Goal: Navigation & Orientation: Find specific page/section

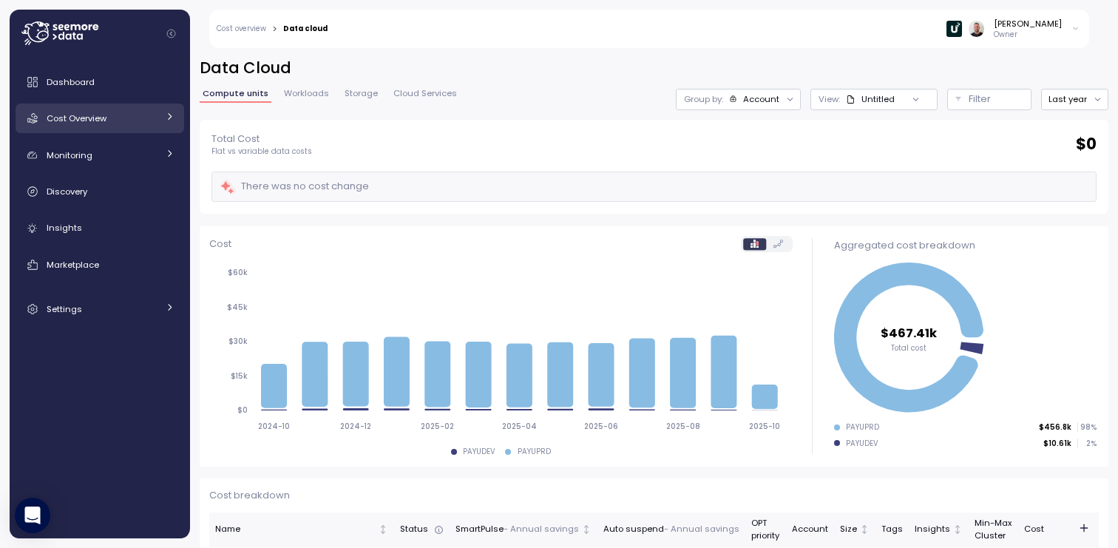
click at [82, 115] on span "Cost Overview" at bounding box center [77, 118] width 60 height 12
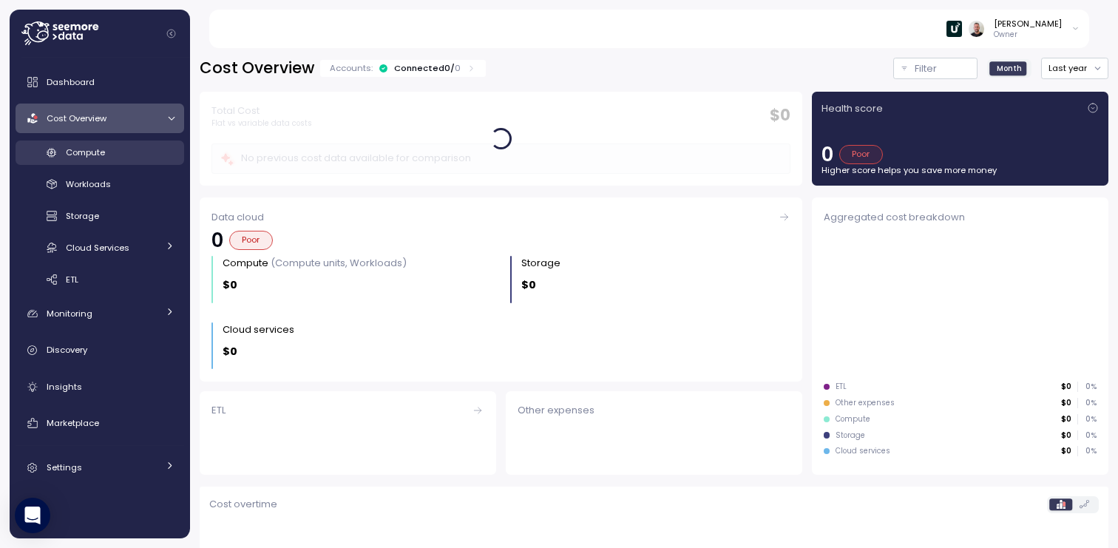
click at [96, 163] on link "Compute" at bounding box center [100, 152] width 169 height 24
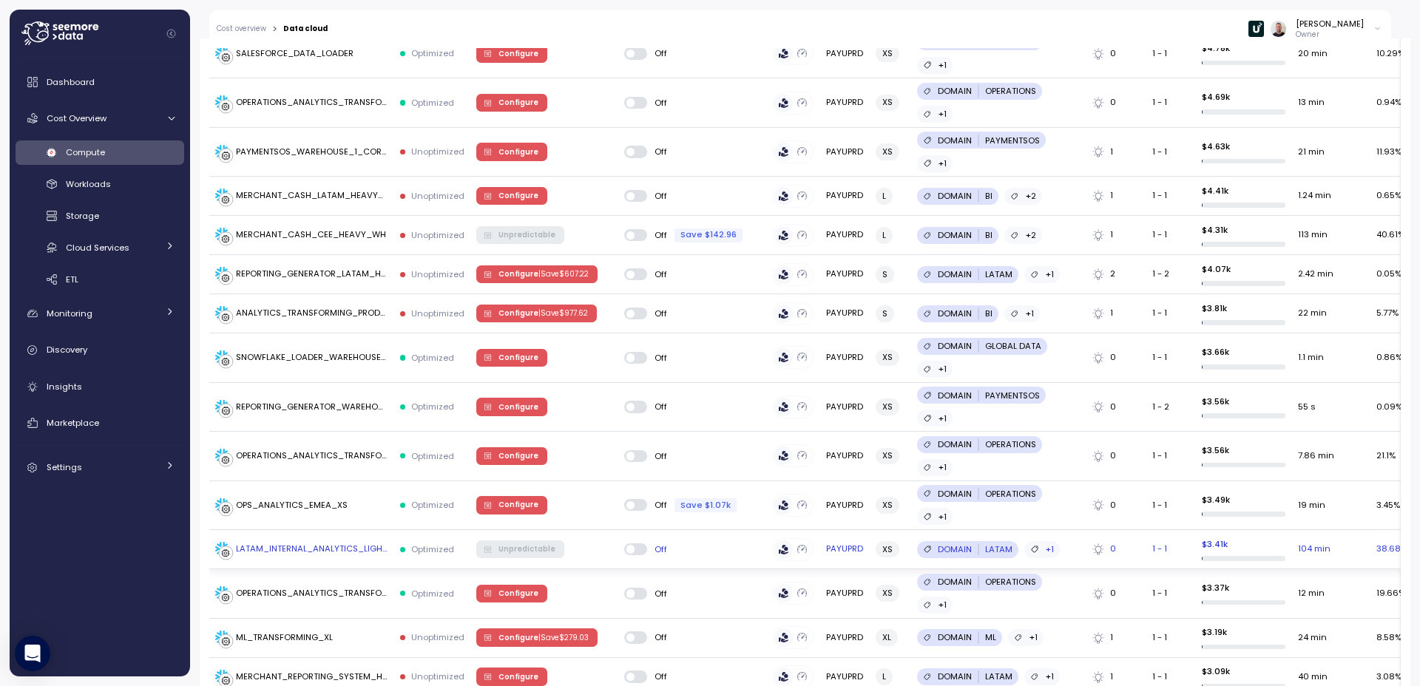
scroll to position [2028, 0]
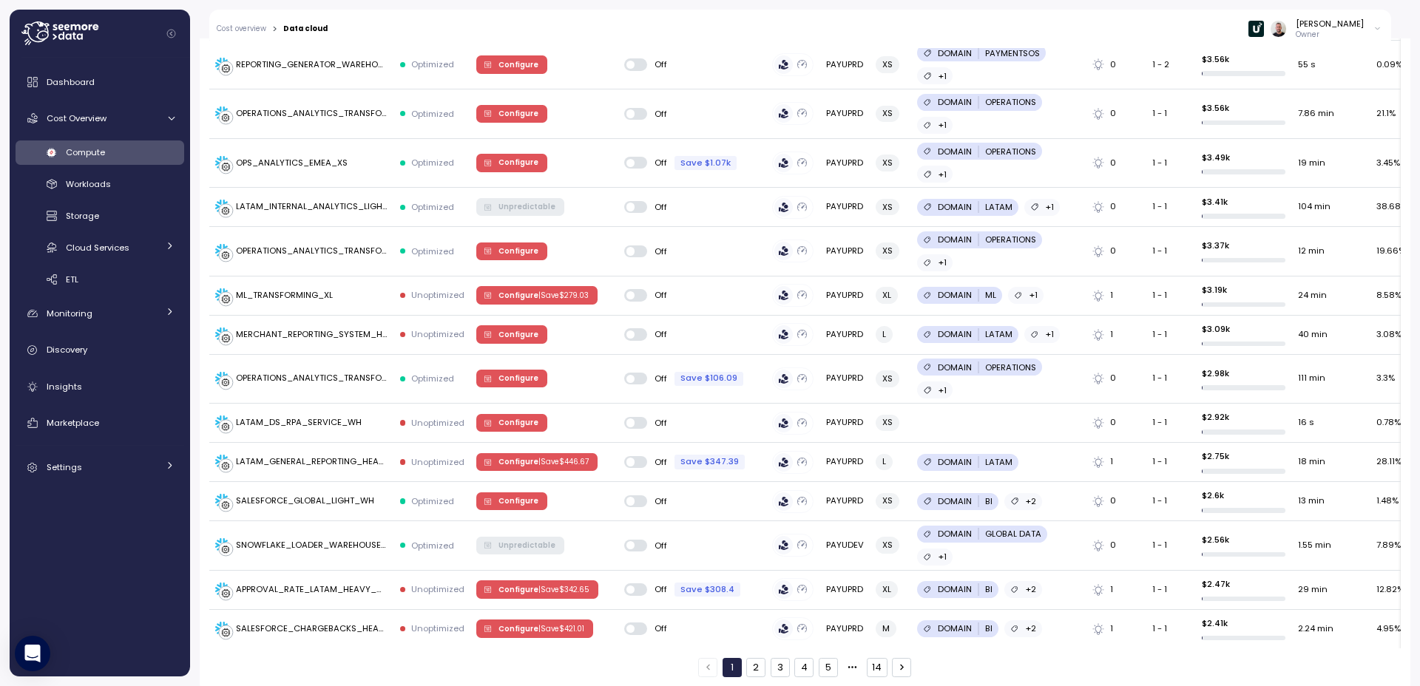
click at [896, 547] on icon "button" at bounding box center [901, 667] width 10 height 10
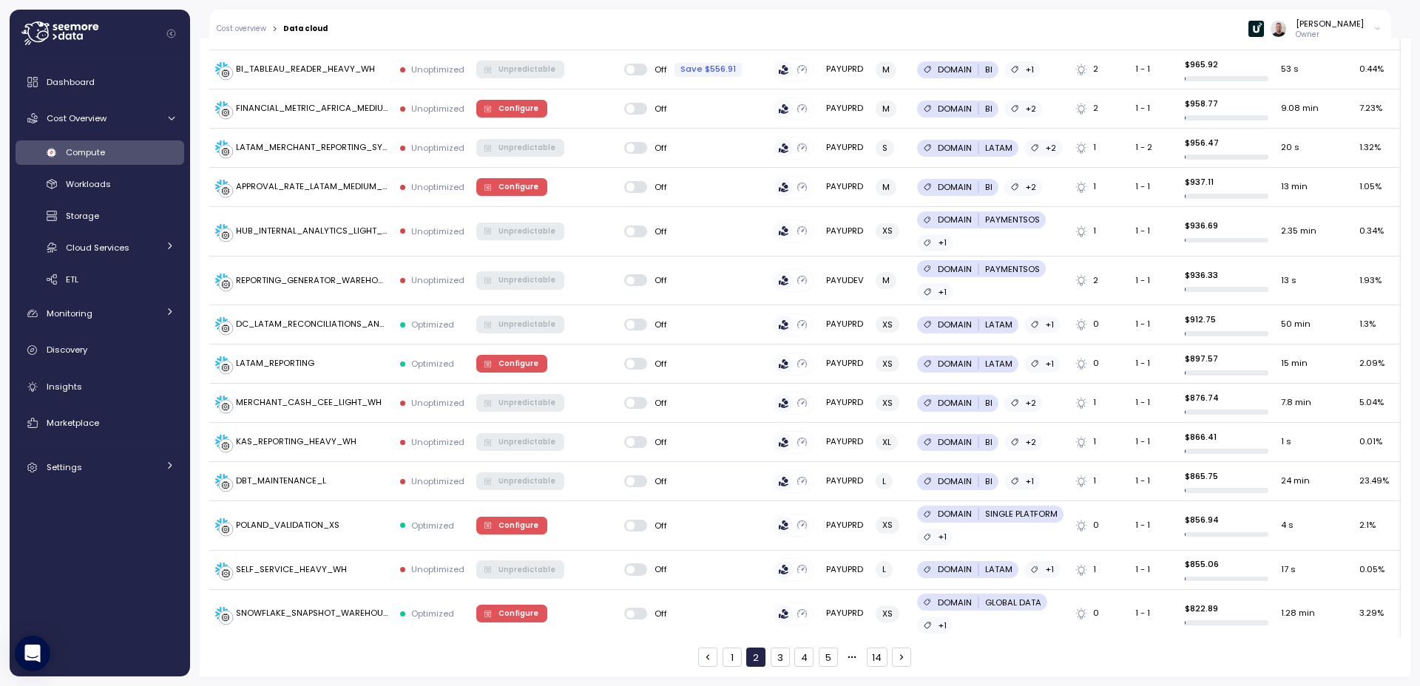
scroll to position [2018, 0]
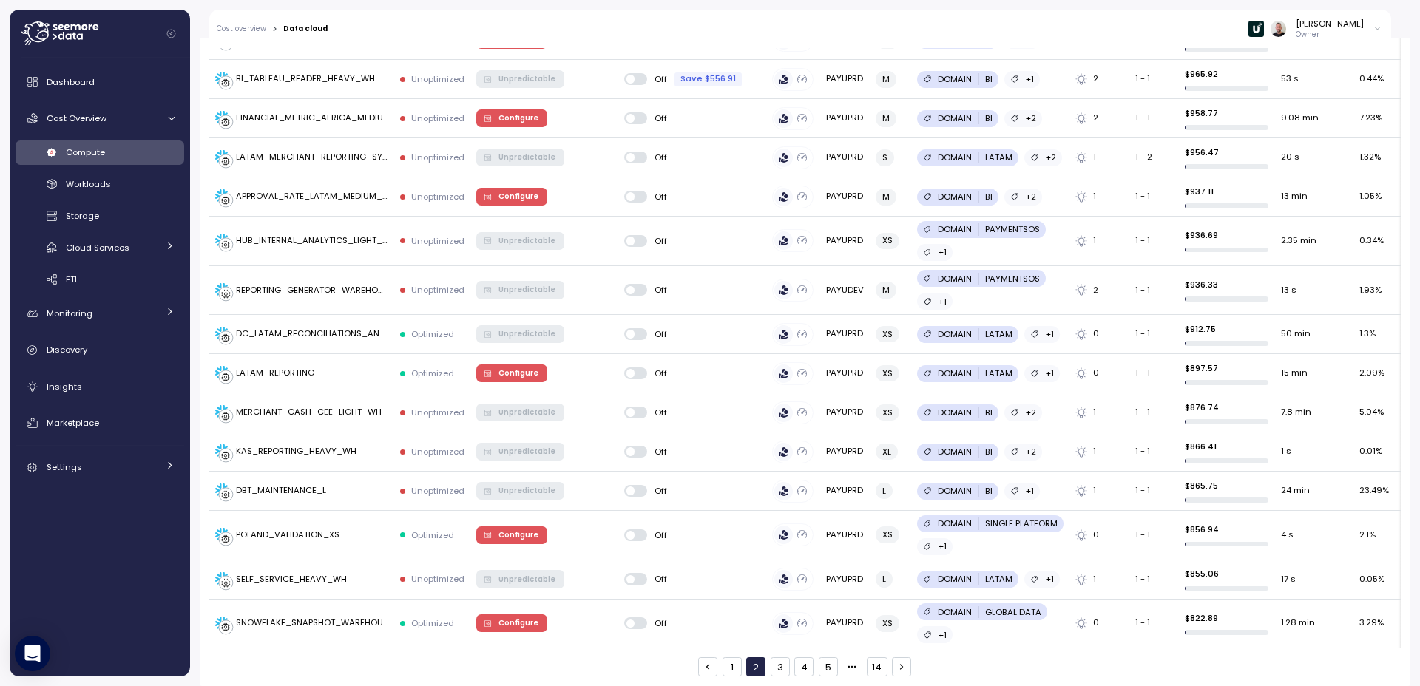
click at [896, 547] on icon "button" at bounding box center [901, 667] width 10 height 10
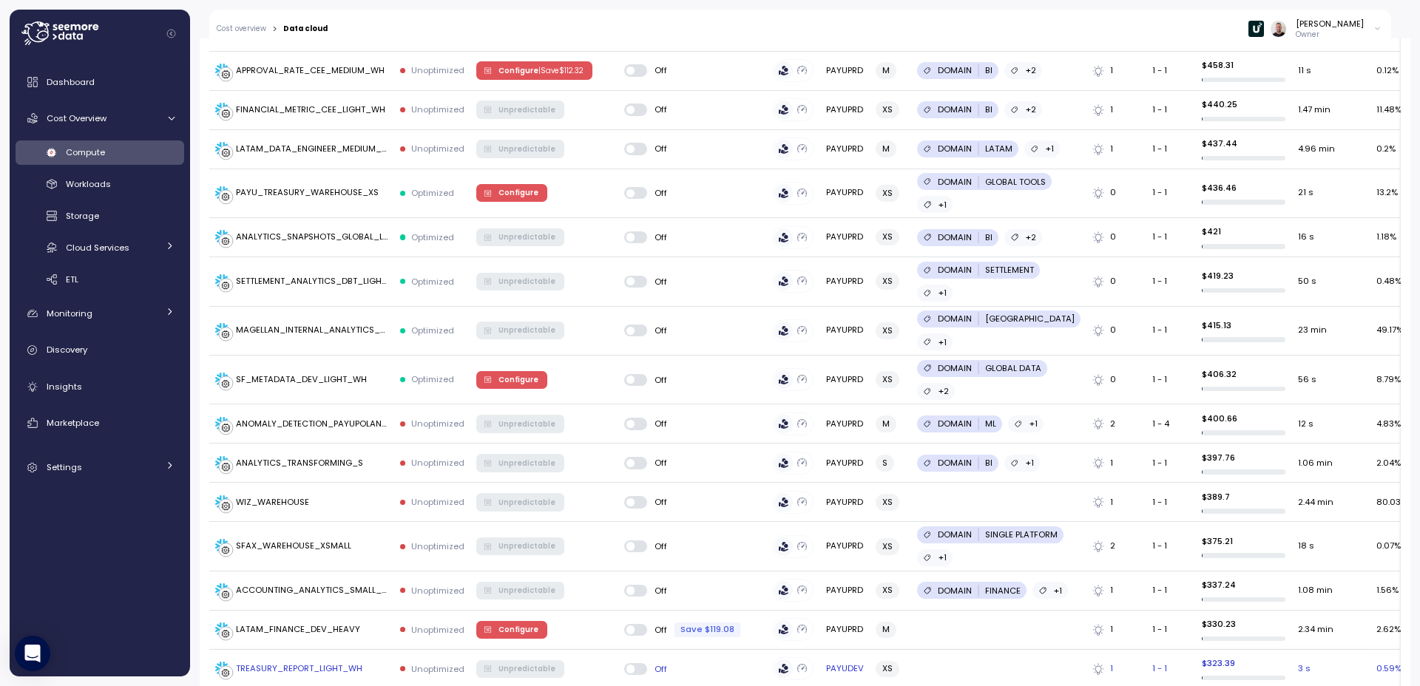
scroll to position [2148, 0]
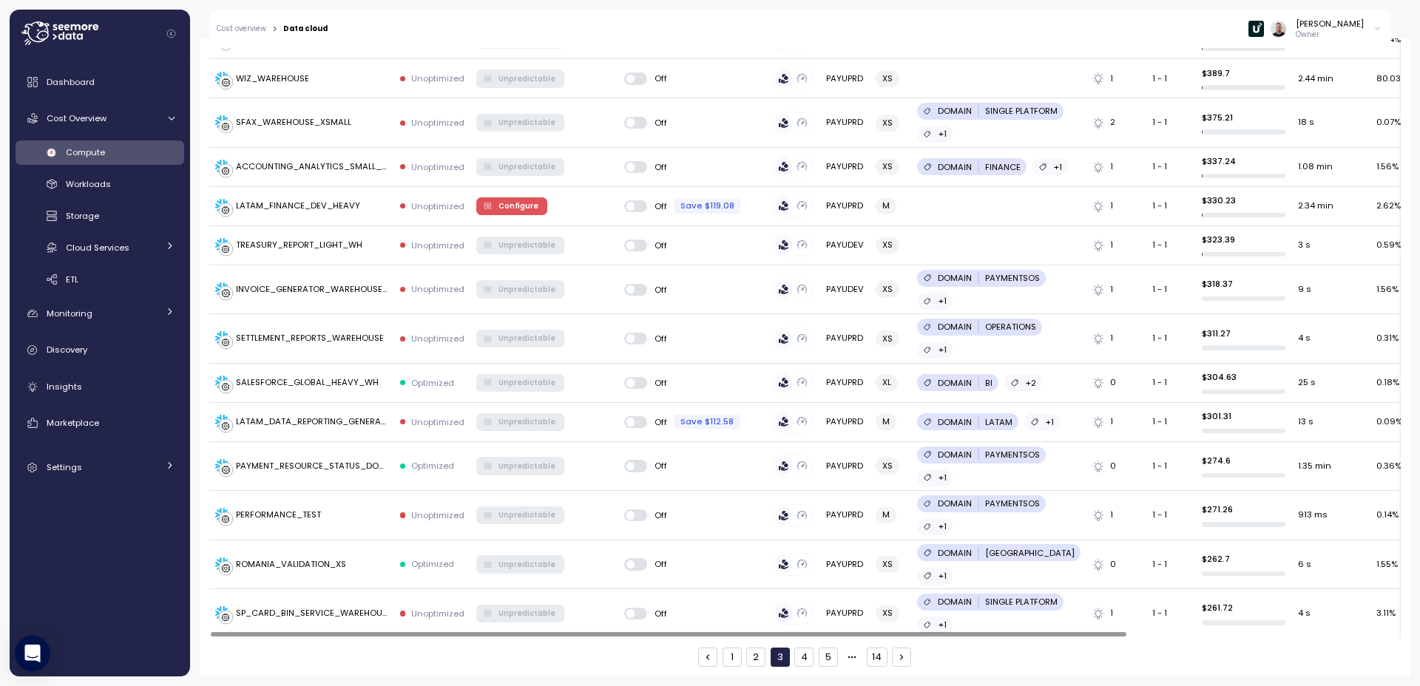
click at [902, 547] on button "button" at bounding box center [901, 657] width 19 height 19
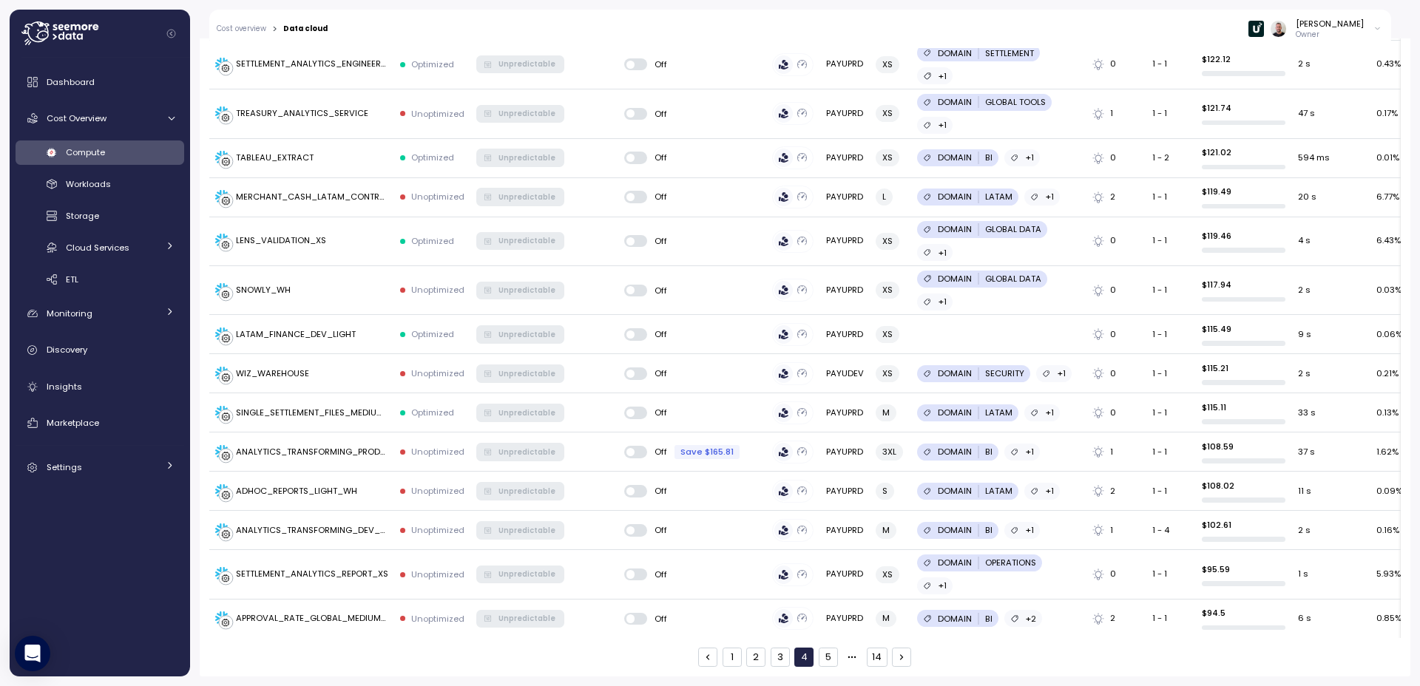
click at [896, 547] on icon "button" at bounding box center [901, 657] width 10 height 10
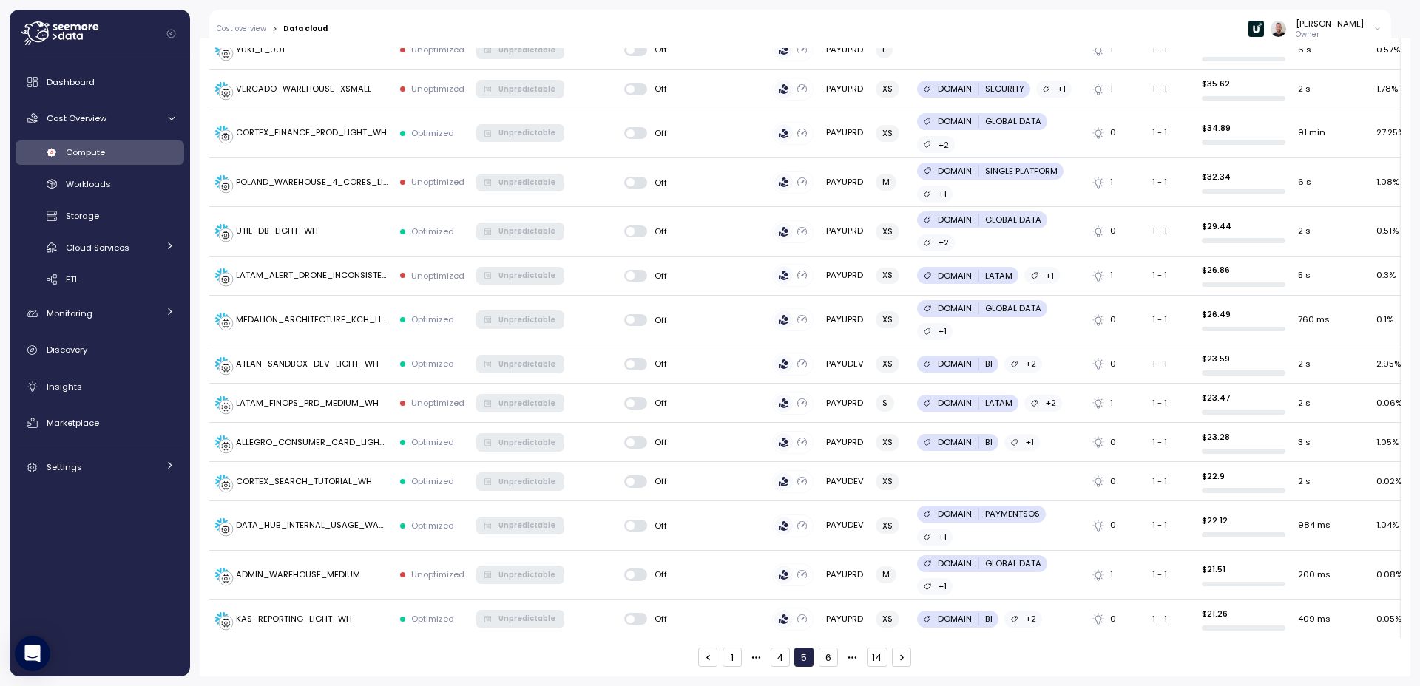
click at [897, 547] on icon "button" at bounding box center [901, 657] width 10 height 10
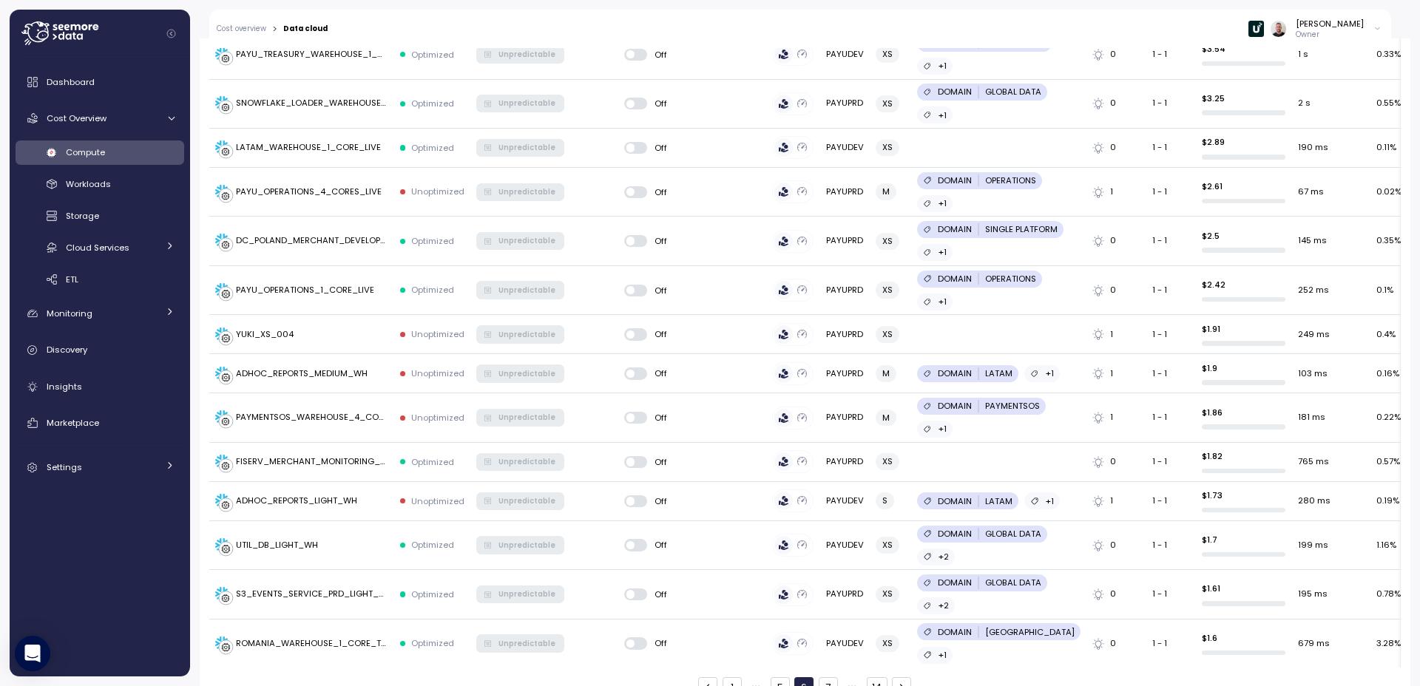
click at [897, 547] on icon "button" at bounding box center [901, 687] width 10 height 10
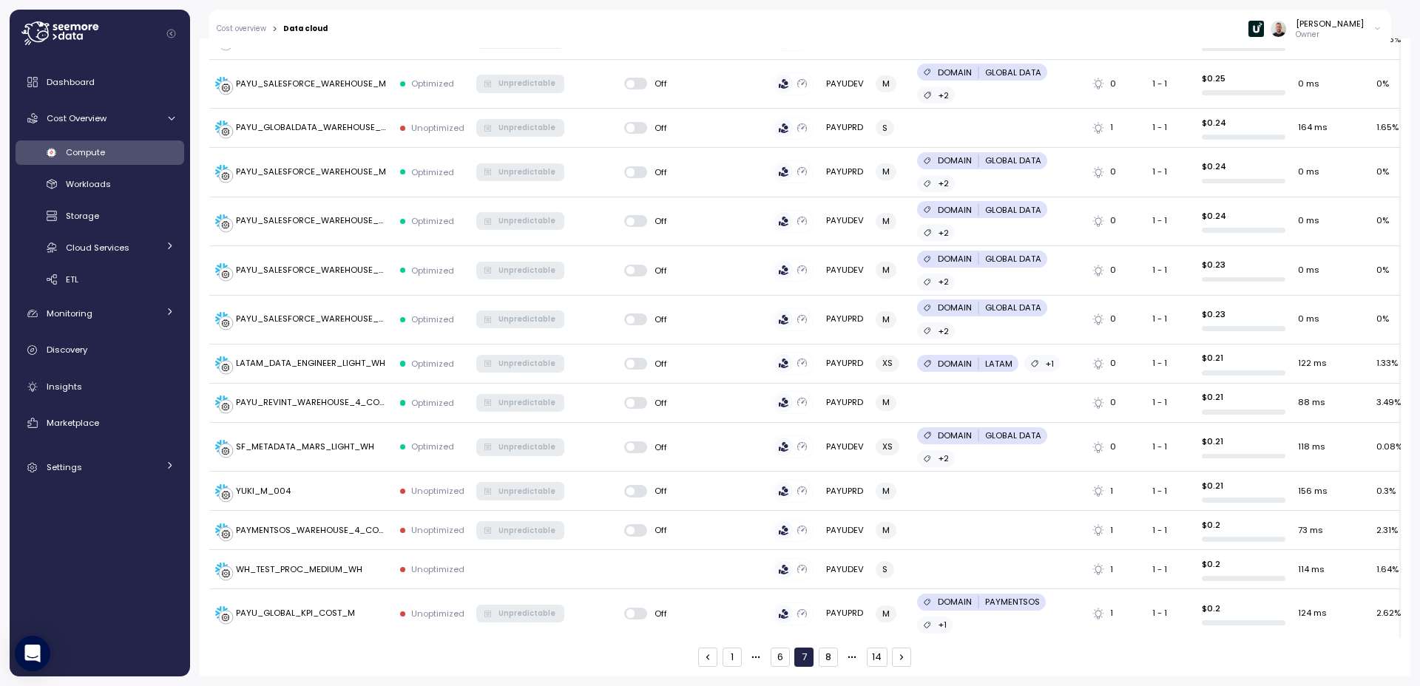
click at [896, 547] on icon "button" at bounding box center [901, 657] width 10 height 10
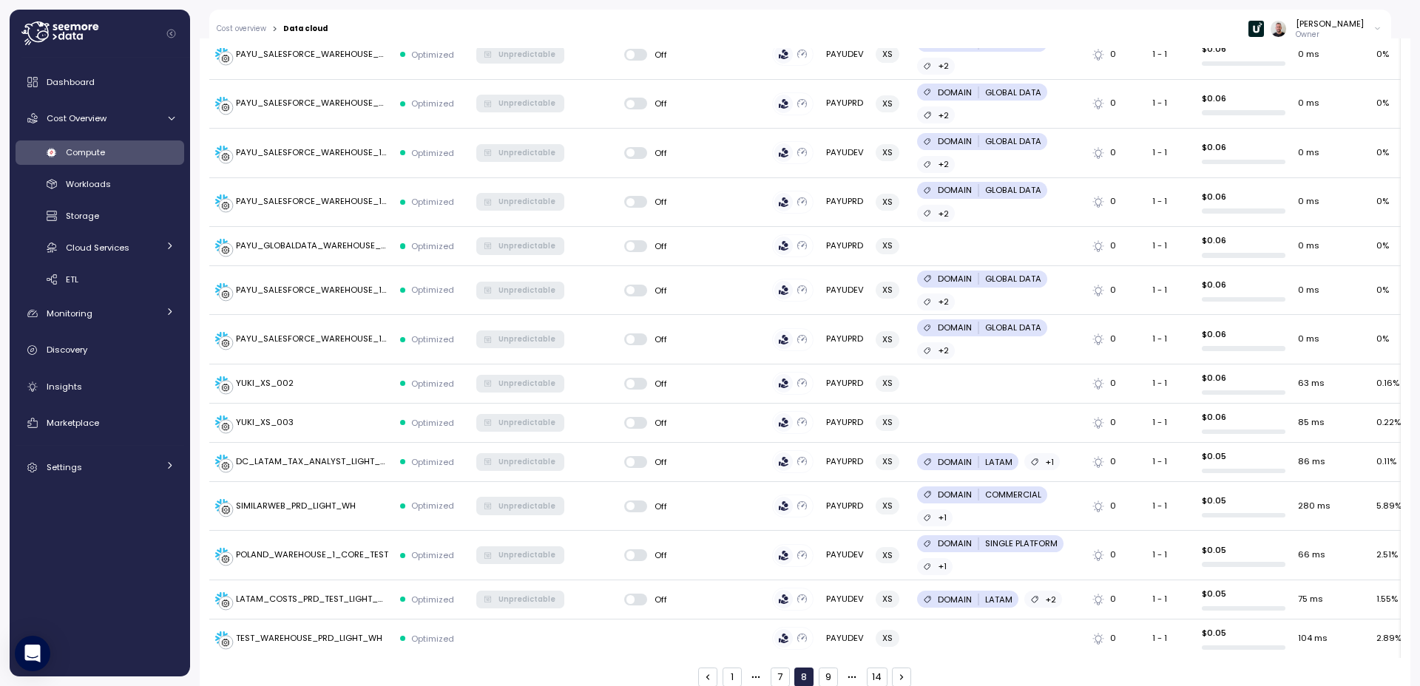
scroll to position [2078, 0]
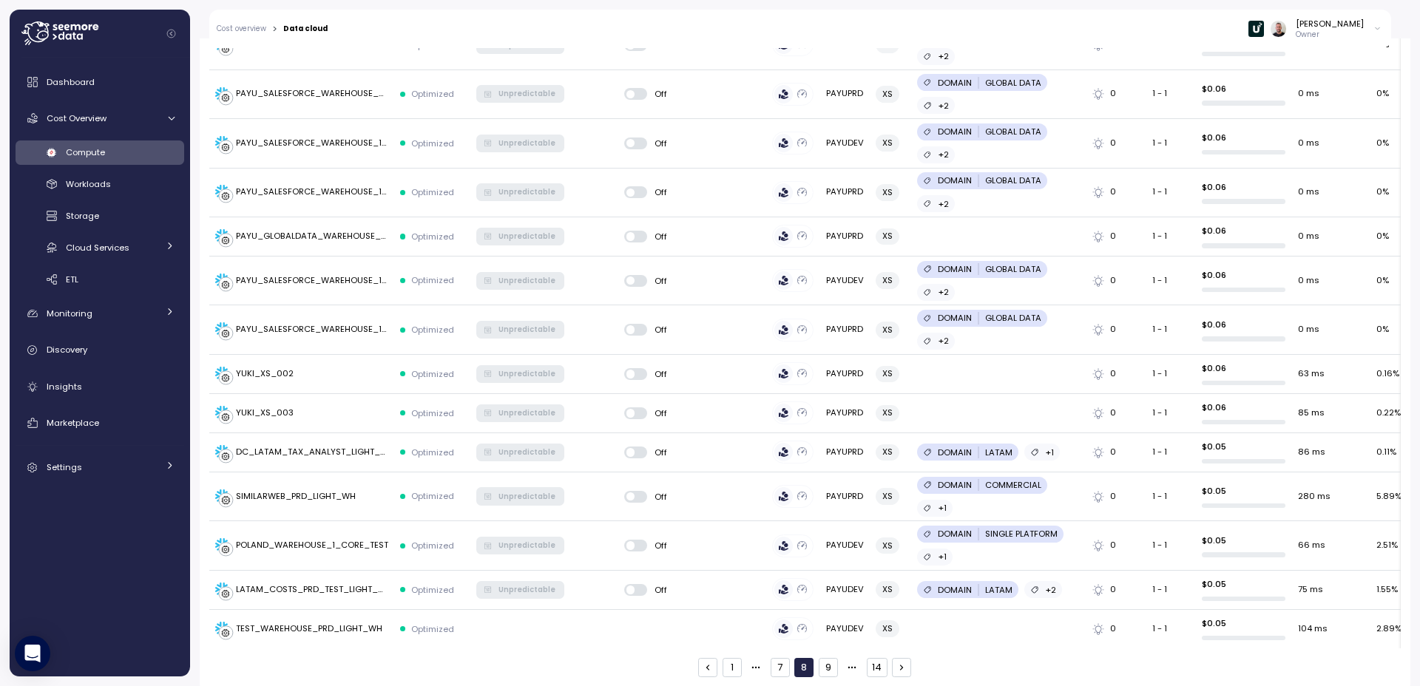
click at [896, 547] on icon "button" at bounding box center [901, 667] width 10 height 10
